Goal: Task Accomplishment & Management: Manage account settings

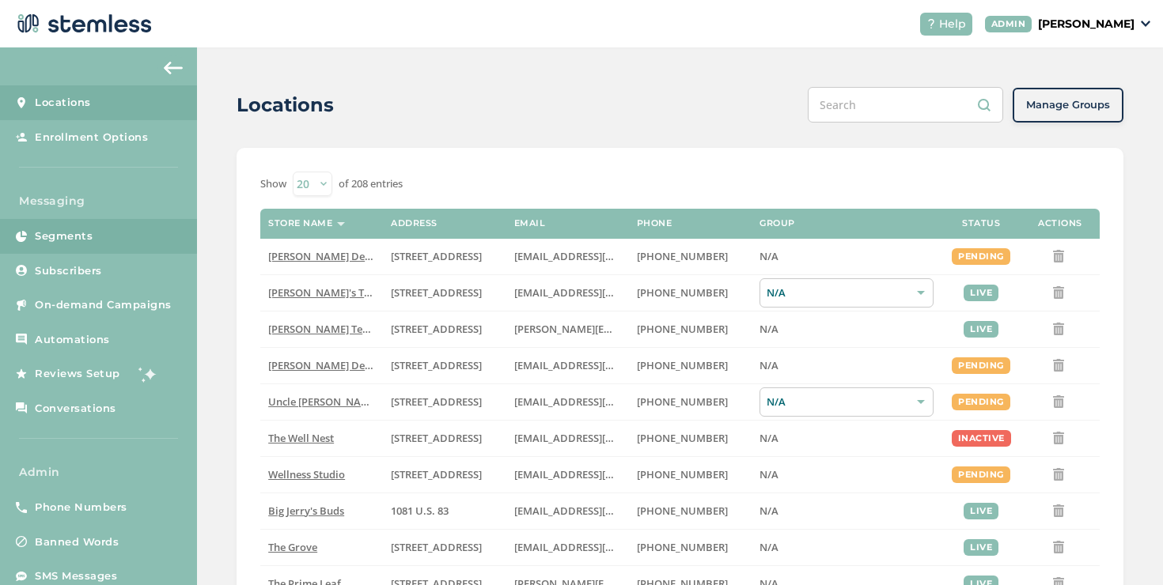
click at [145, 252] on link "Segments" at bounding box center [98, 236] width 197 height 35
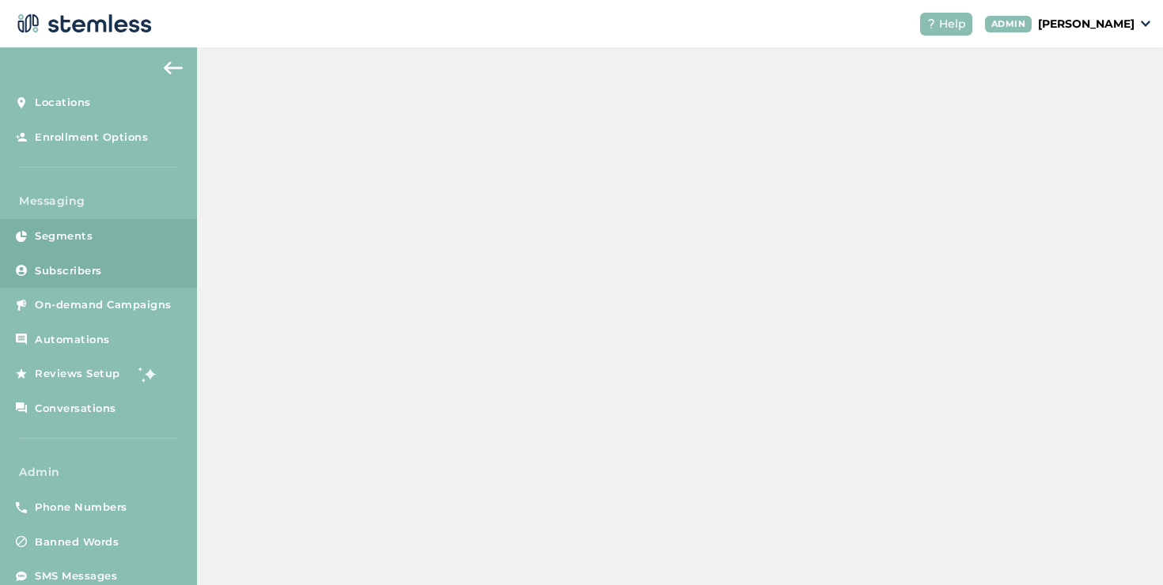
click at [135, 263] on link "Subscribers" at bounding box center [98, 271] width 197 height 35
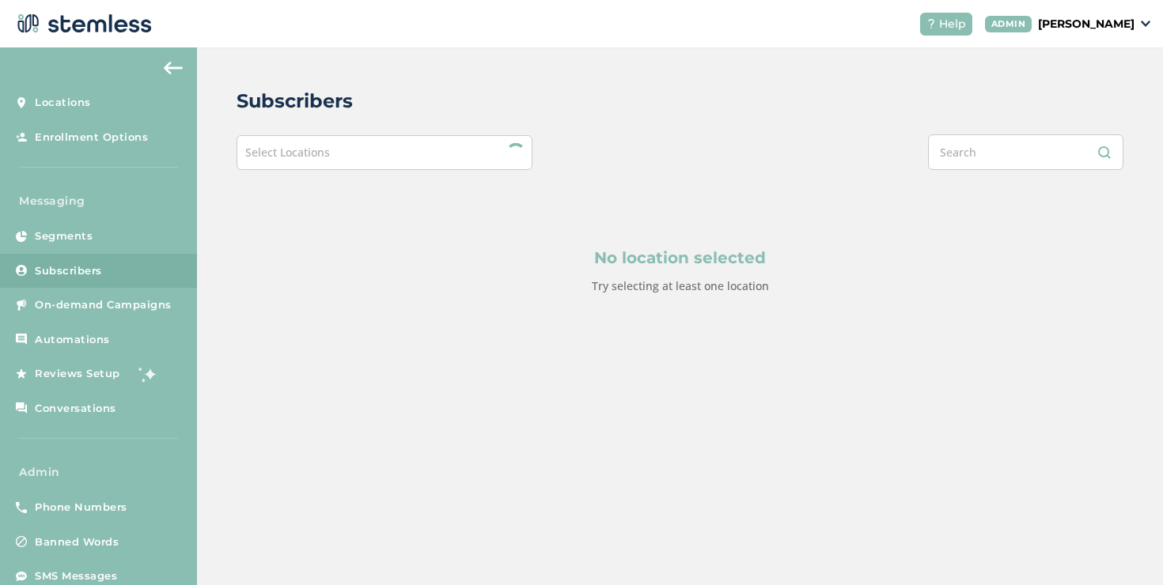
click at [302, 143] on div "Select Locations" at bounding box center [385, 152] width 296 height 35
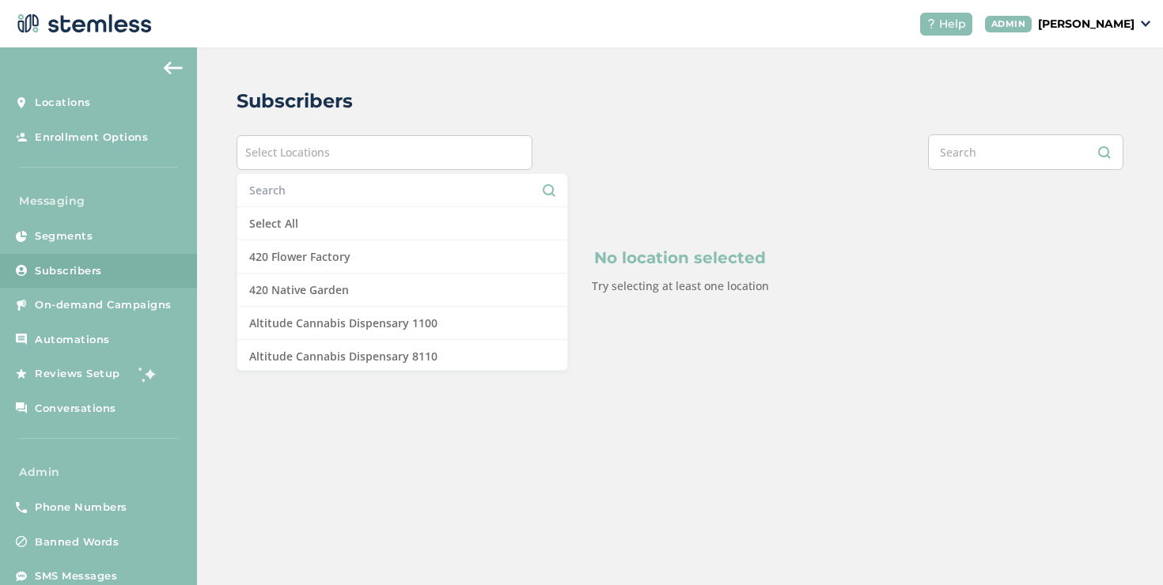
click at [280, 181] on li at bounding box center [402, 190] width 330 height 33
click at [280, 189] on input "text" at bounding box center [402, 190] width 306 height 17
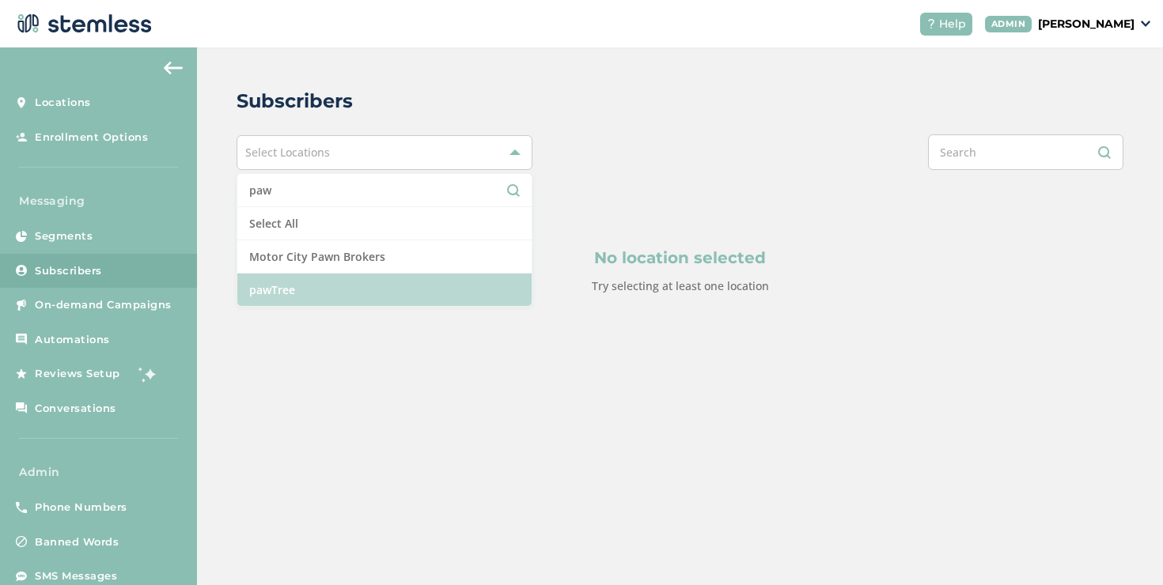
type input "paw"
click at [261, 290] on li "pawTree" at bounding box center [384, 290] width 294 height 32
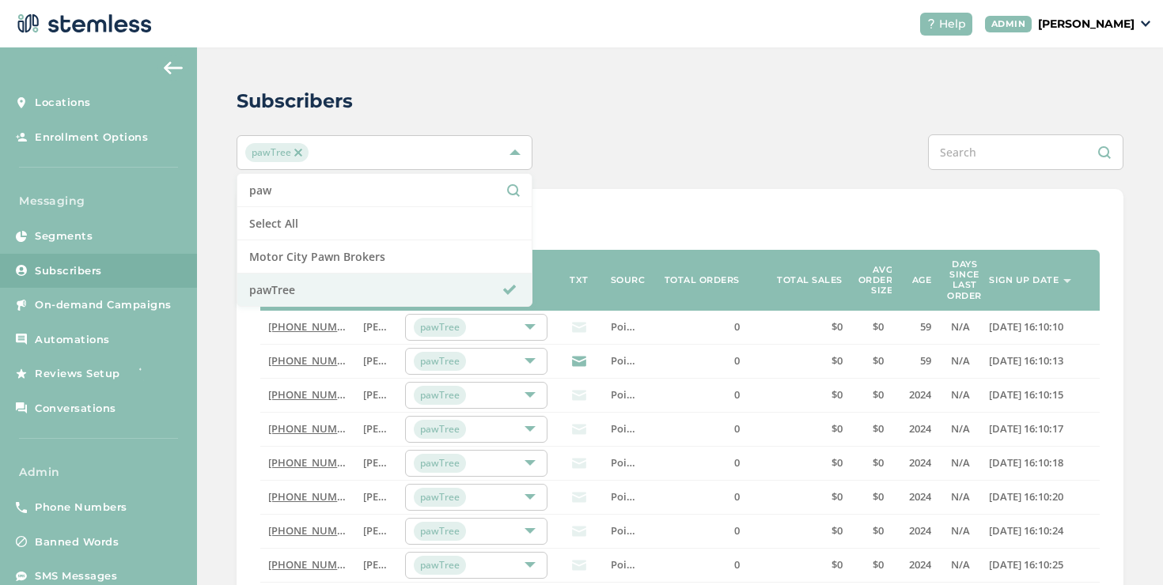
click at [657, 103] on div "Subscribers" at bounding box center [674, 101] width 874 height 28
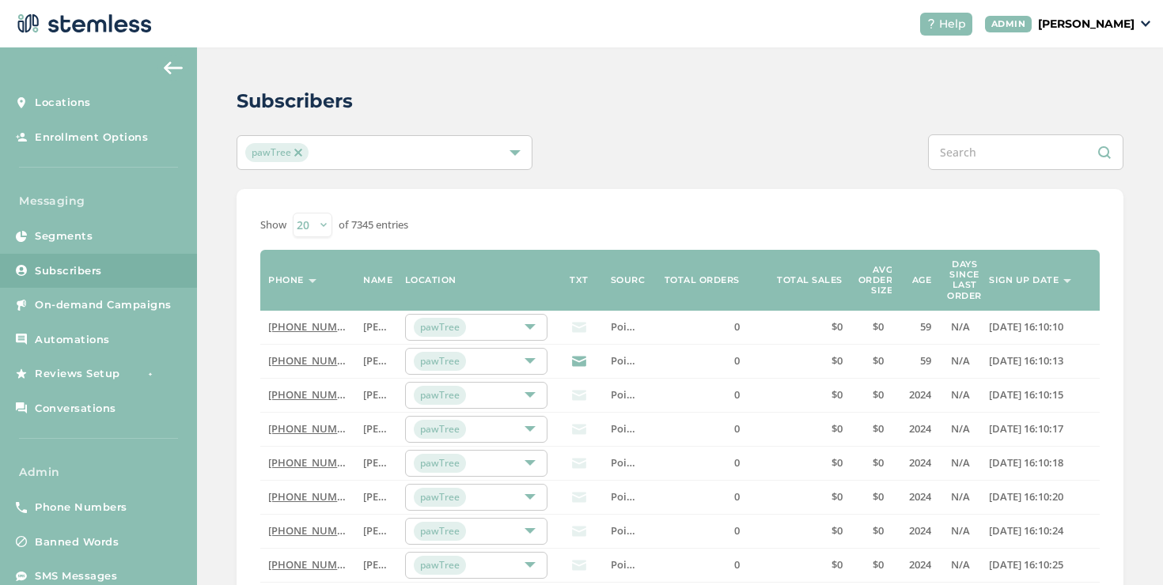
click at [998, 281] on label "Sign up date" at bounding box center [1024, 280] width 70 height 10
